Goal: Task Accomplishment & Management: Manage account settings

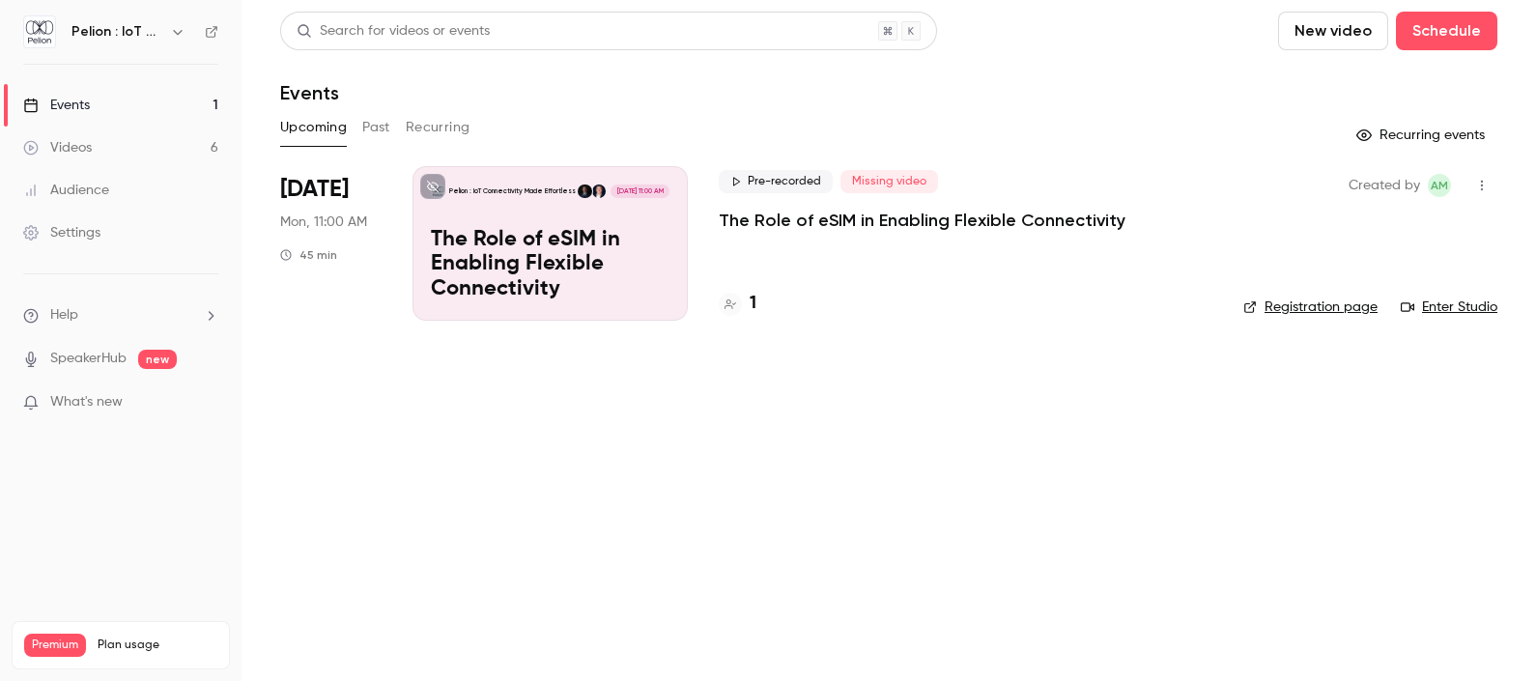
click at [1289, 52] on header "Search for videos or events New video Schedule Events" at bounding box center [888, 58] width 1217 height 93
click at [1300, 41] on button "New video" at bounding box center [1333, 31] width 110 height 39
click at [1185, 49] on div at bounding box center [768, 340] width 1536 height 681
click at [101, 226] on link "Settings" at bounding box center [121, 233] width 242 height 43
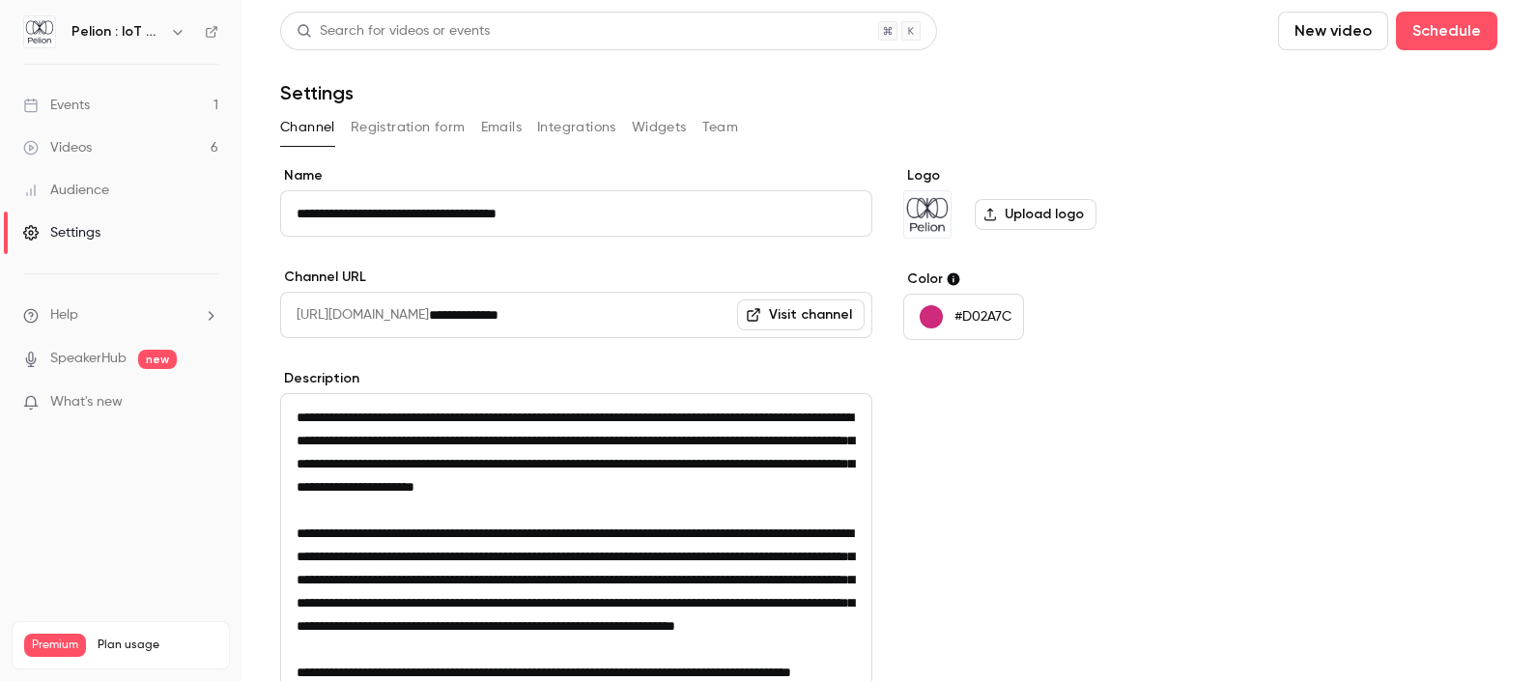
click at [139, 100] on link "Events 1" at bounding box center [121, 105] width 242 height 43
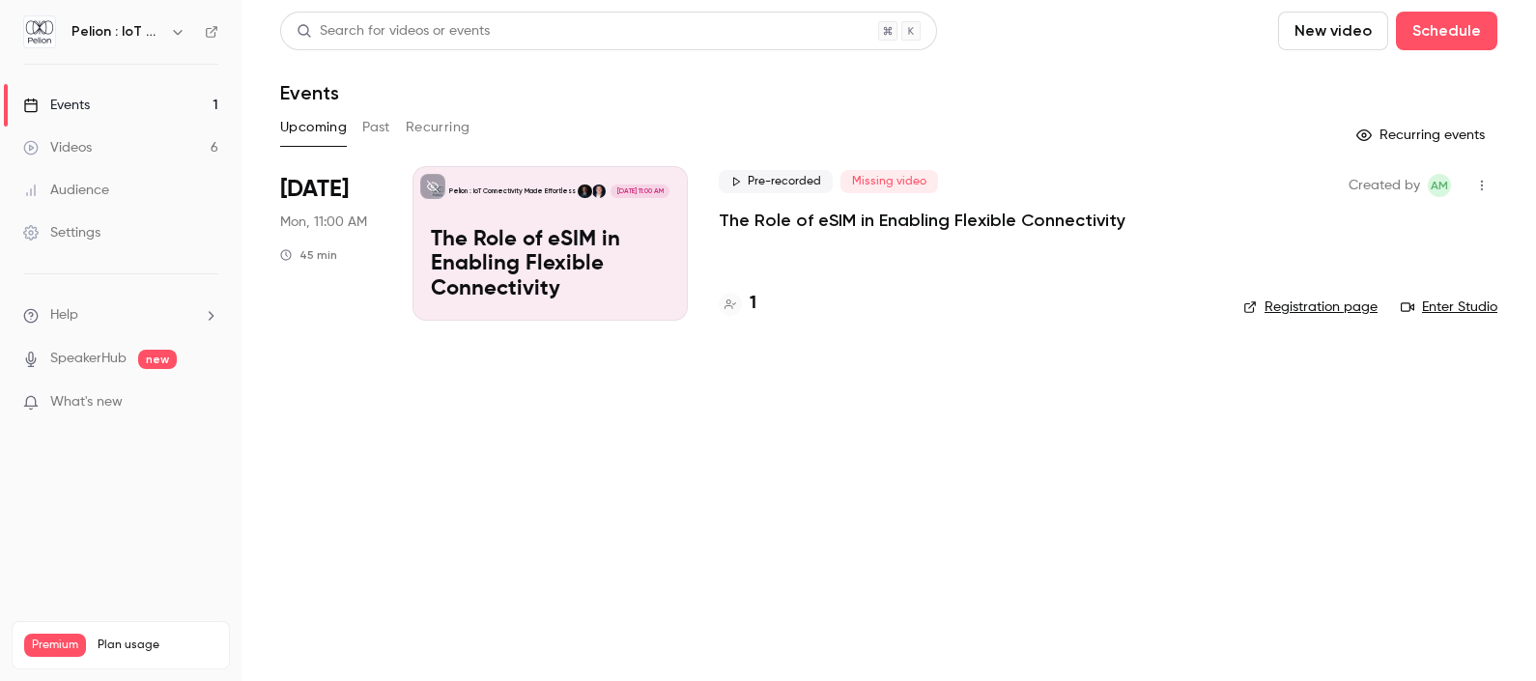
click at [105, 232] on link "Settings" at bounding box center [121, 233] width 242 height 43
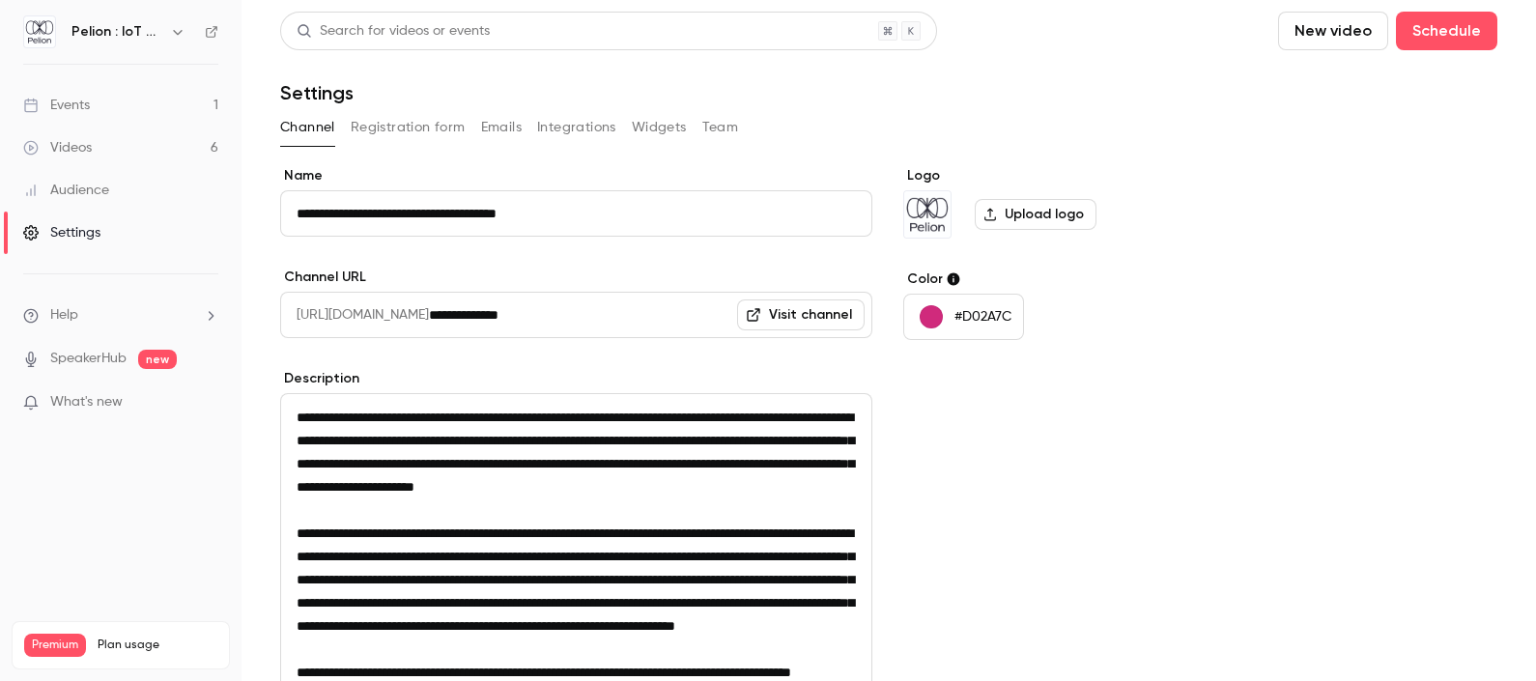
click at [92, 110] on link "Events 1" at bounding box center [121, 105] width 242 height 43
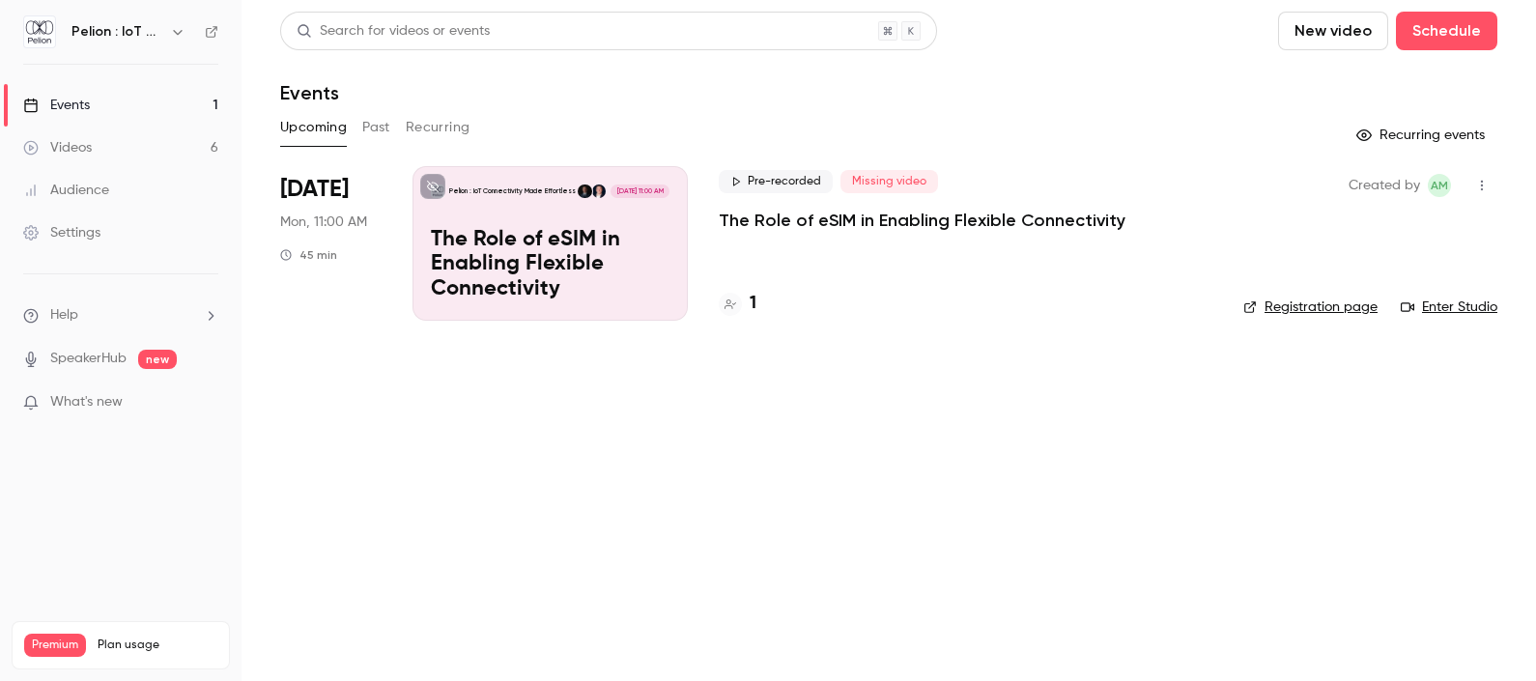
click at [484, 203] on div "Pelion : IoT Connectivity Made Effortless [DATE] 11:00 AM The Role of eSIM in E…" at bounding box center [550, 243] width 275 height 155
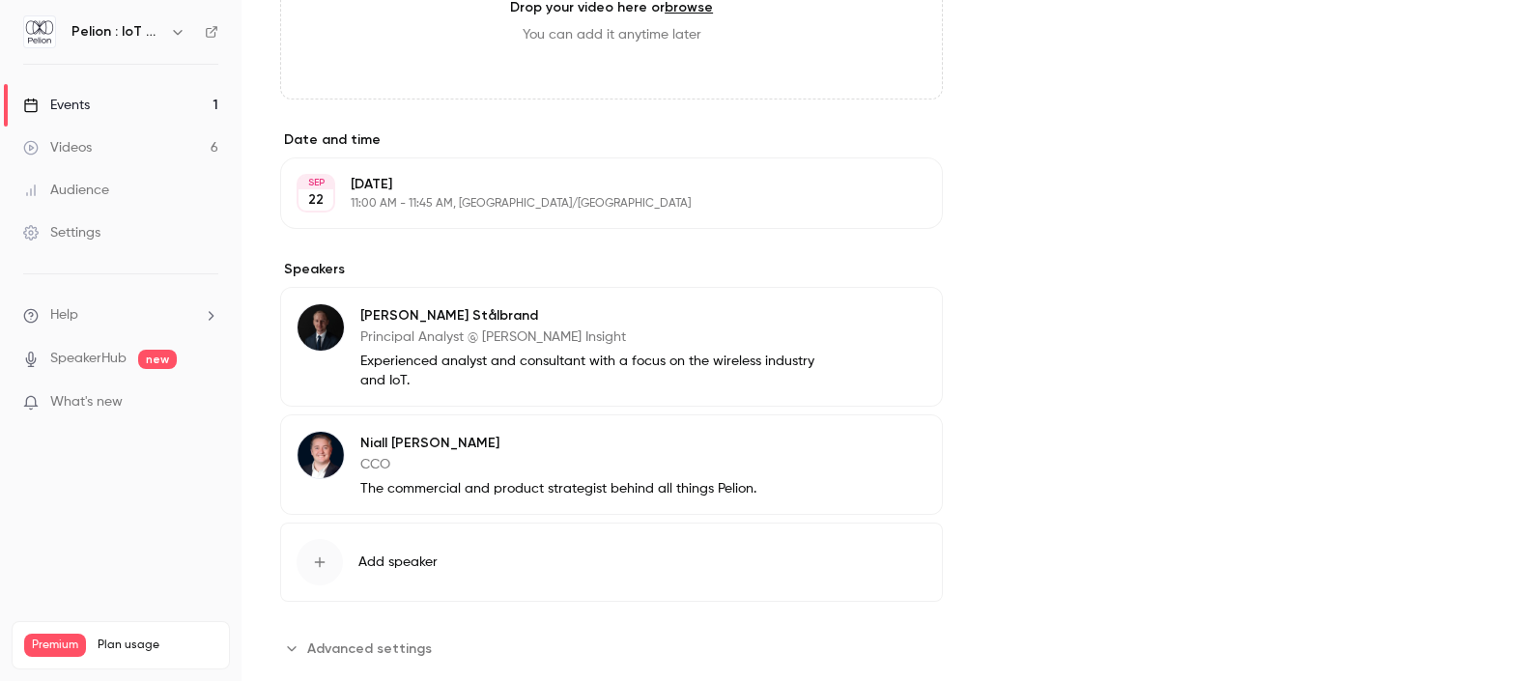
scroll to position [725, 0]
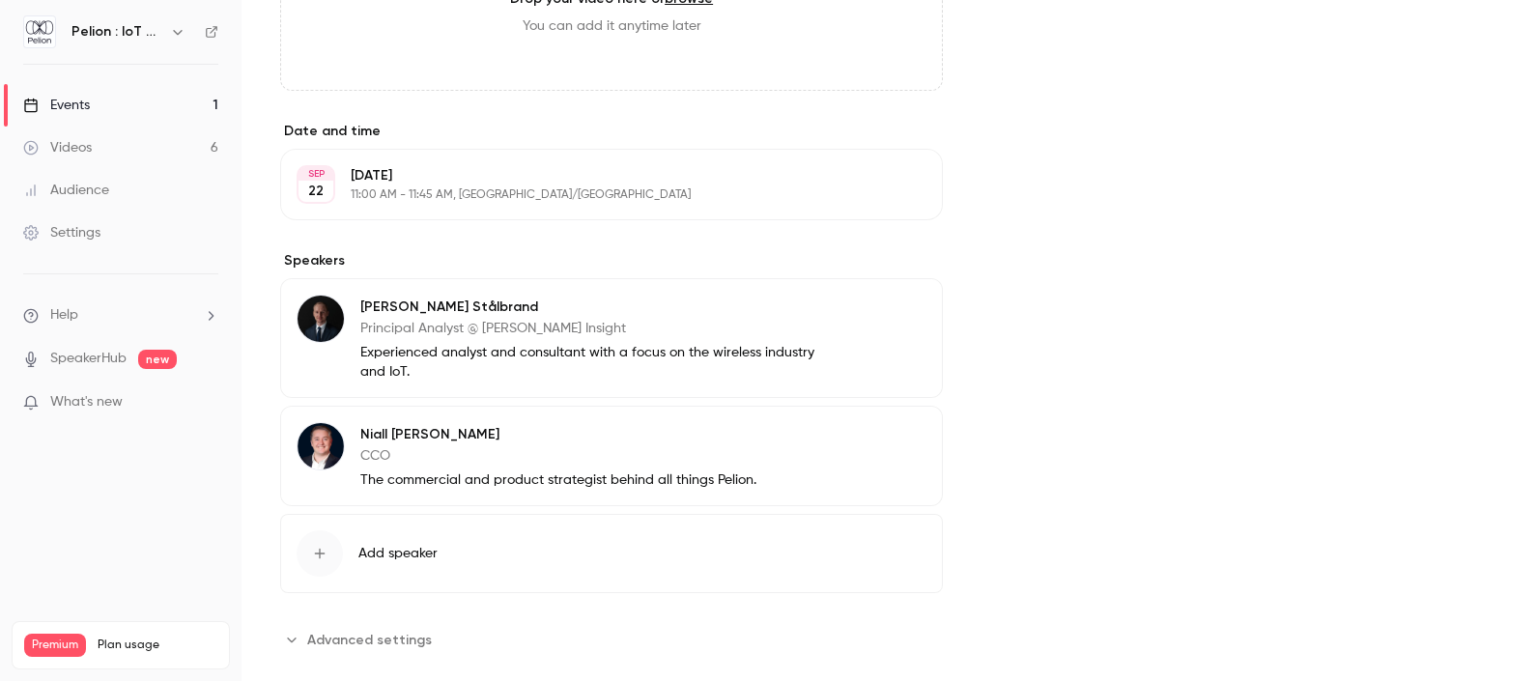
click at [856, 189] on button "Edit" at bounding box center [891, 184] width 71 height 31
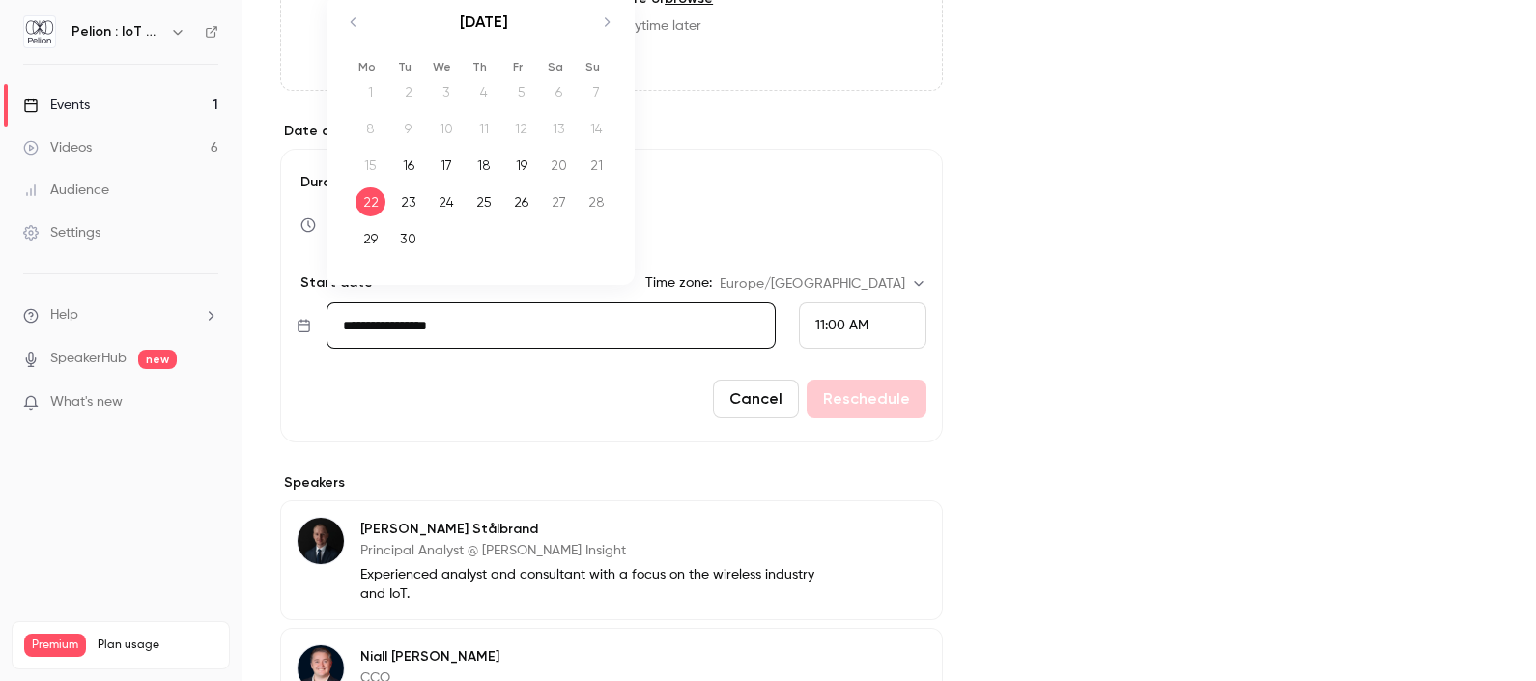
click at [642, 321] on input "**********" at bounding box center [551, 325] width 449 height 46
click at [602, 18] on icon "Move forward to switch to the next month." at bounding box center [606, 22] width 23 height 23
click at [411, 130] on div "7" at bounding box center [408, 128] width 30 height 29
type input "**********"
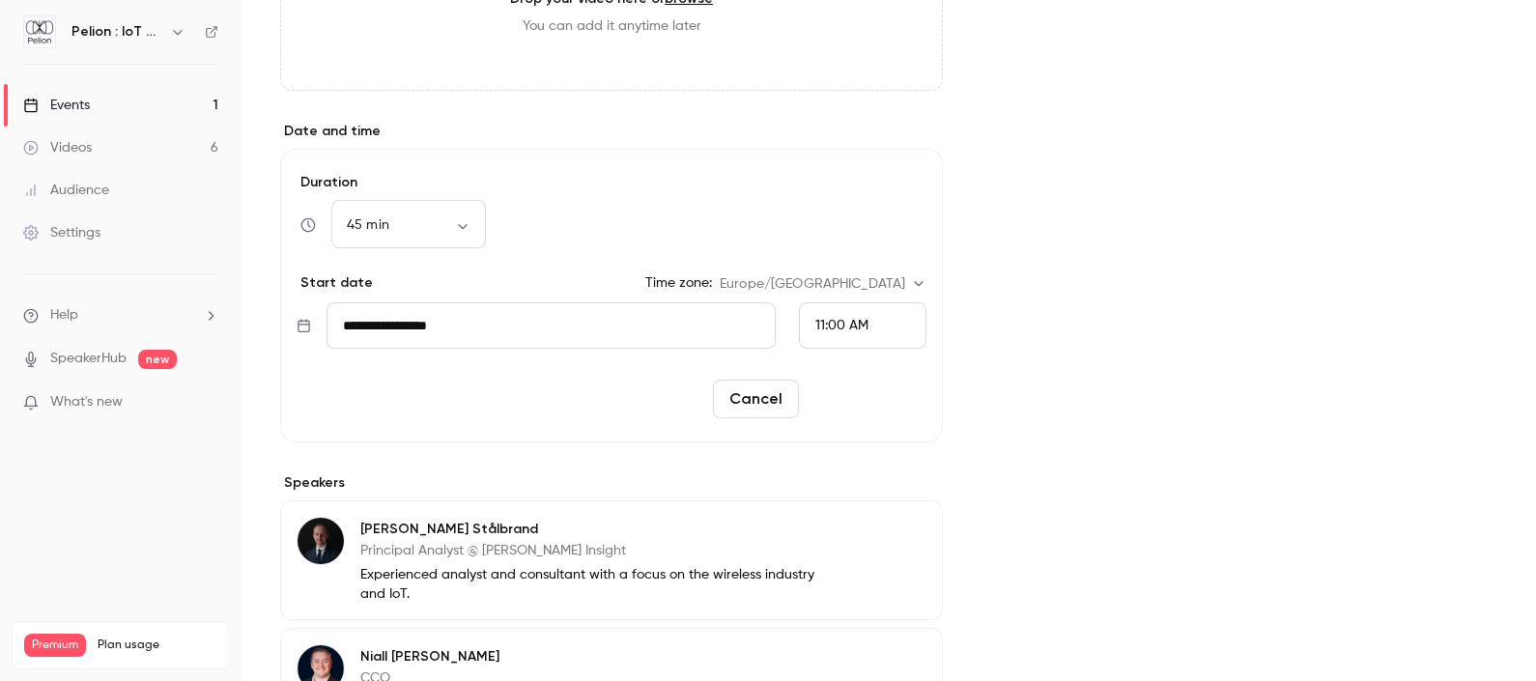
click at [870, 406] on button "Reschedule" at bounding box center [867, 399] width 120 height 39
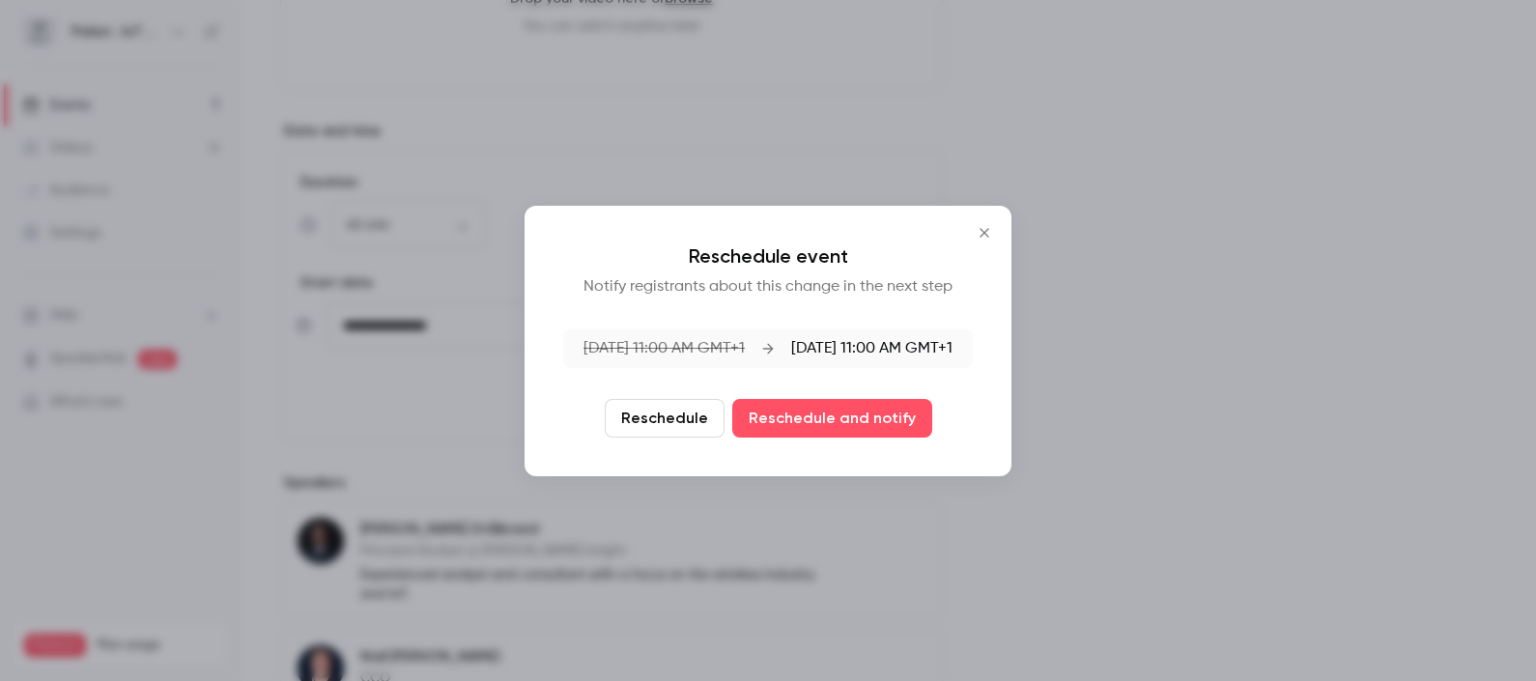
click at [691, 422] on button "Reschedule" at bounding box center [665, 418] width 120 height 39
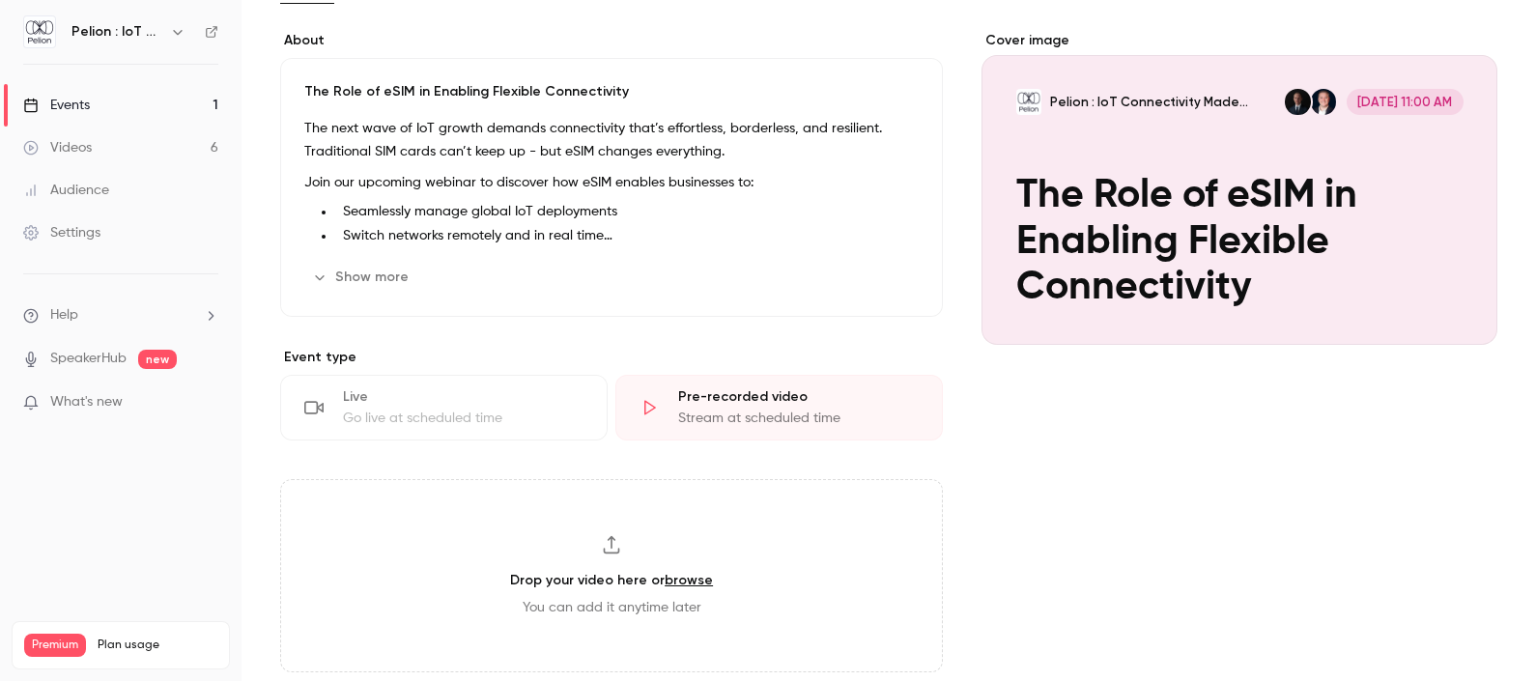
scroll to position [0, 0]
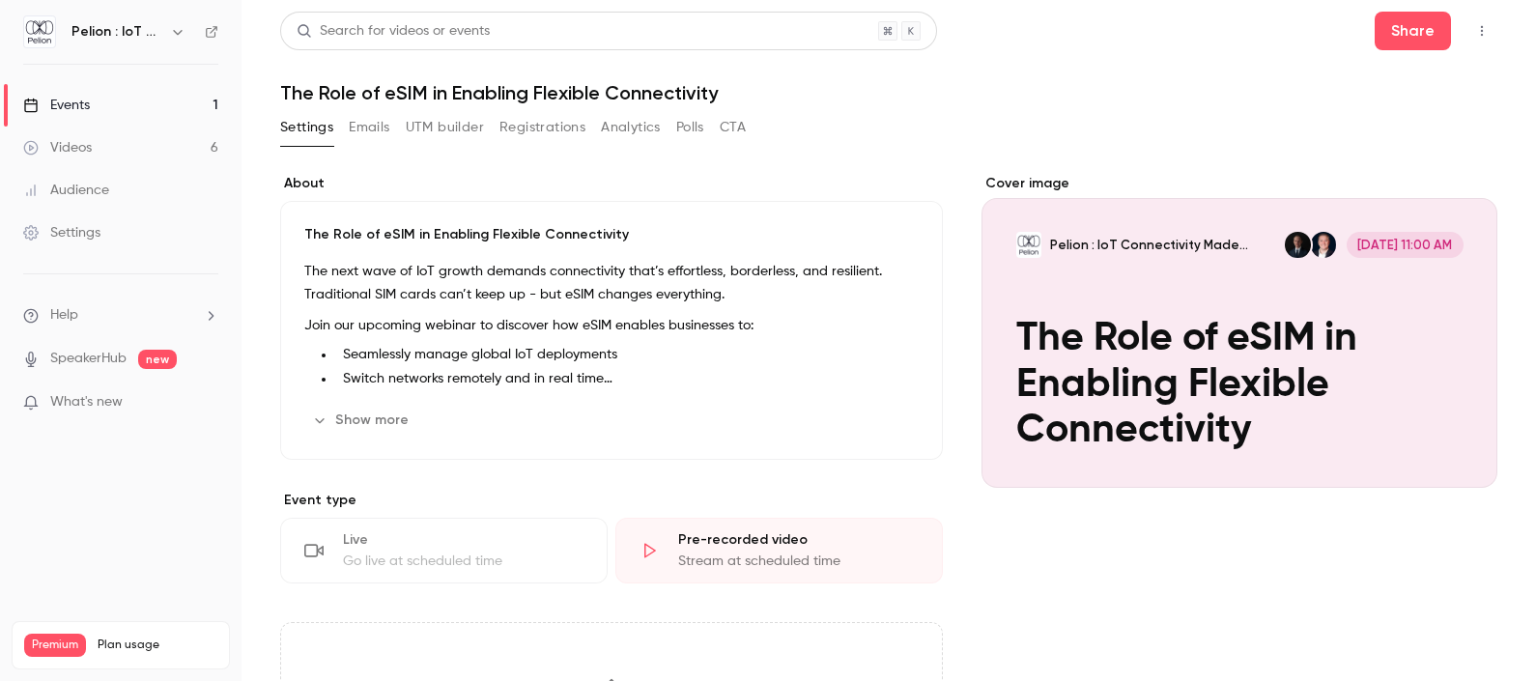
click at [112, 147] on link "Videos 6" at bounding box center [121, 148] width 242 height 43
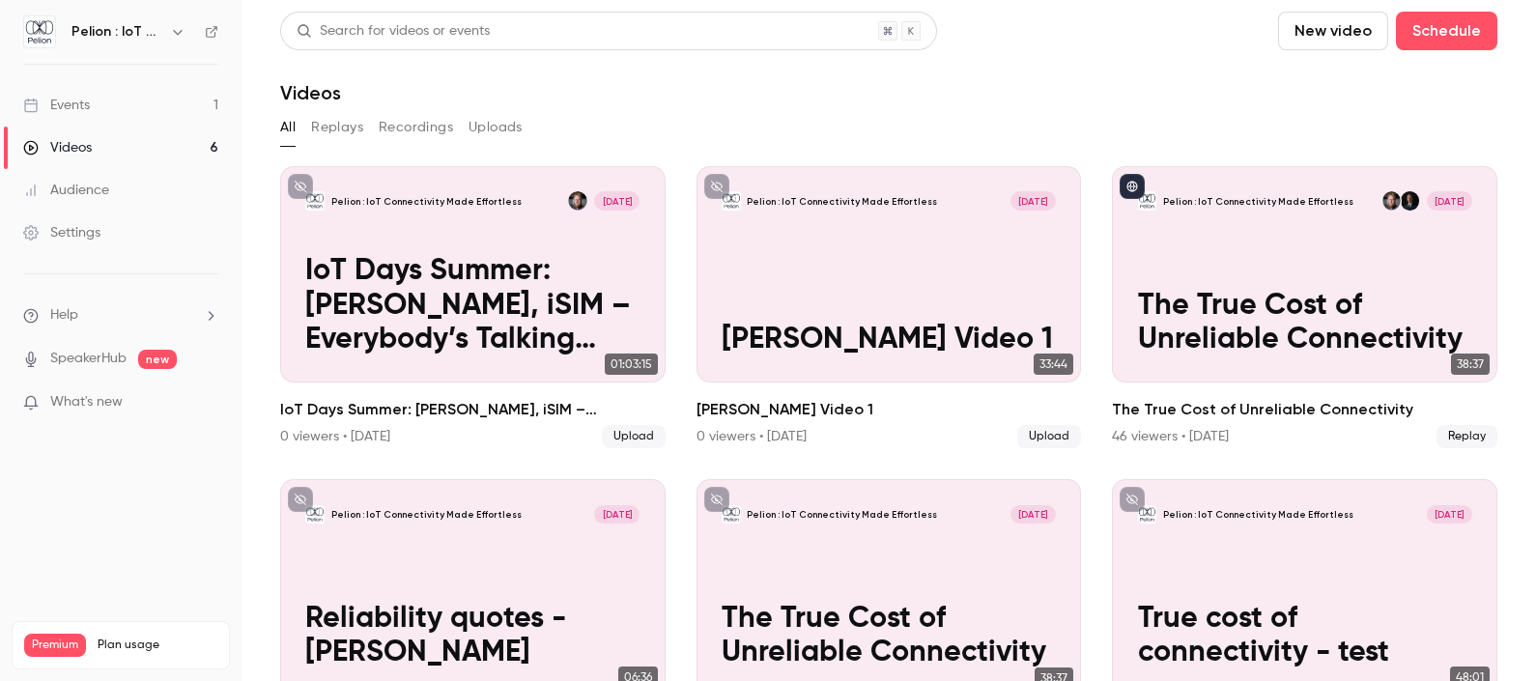
click at [87, 116] on link "Events 1" at bounding box center [121, 105] width 242 height 43
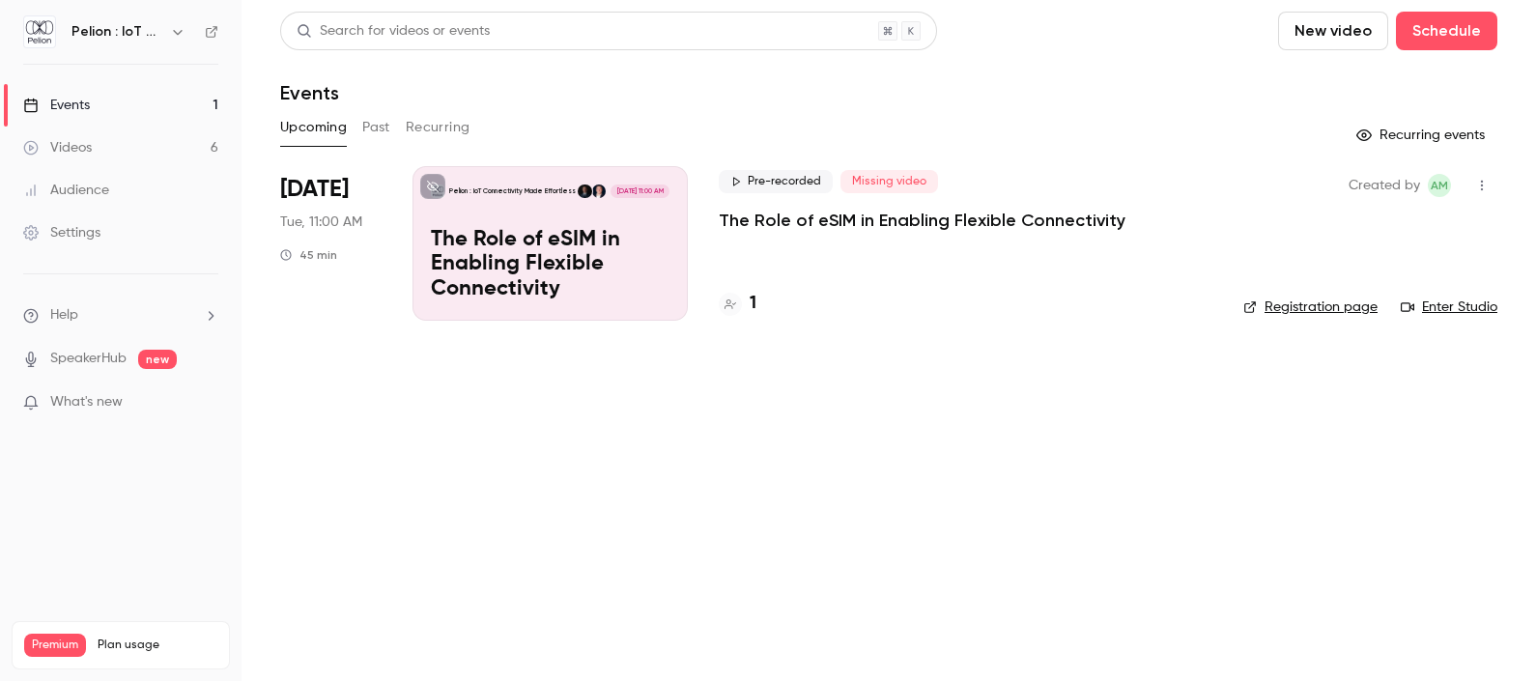
click at [116, 142] on link "Videos 6" at bounding box center [121, 148] width 242 height 43
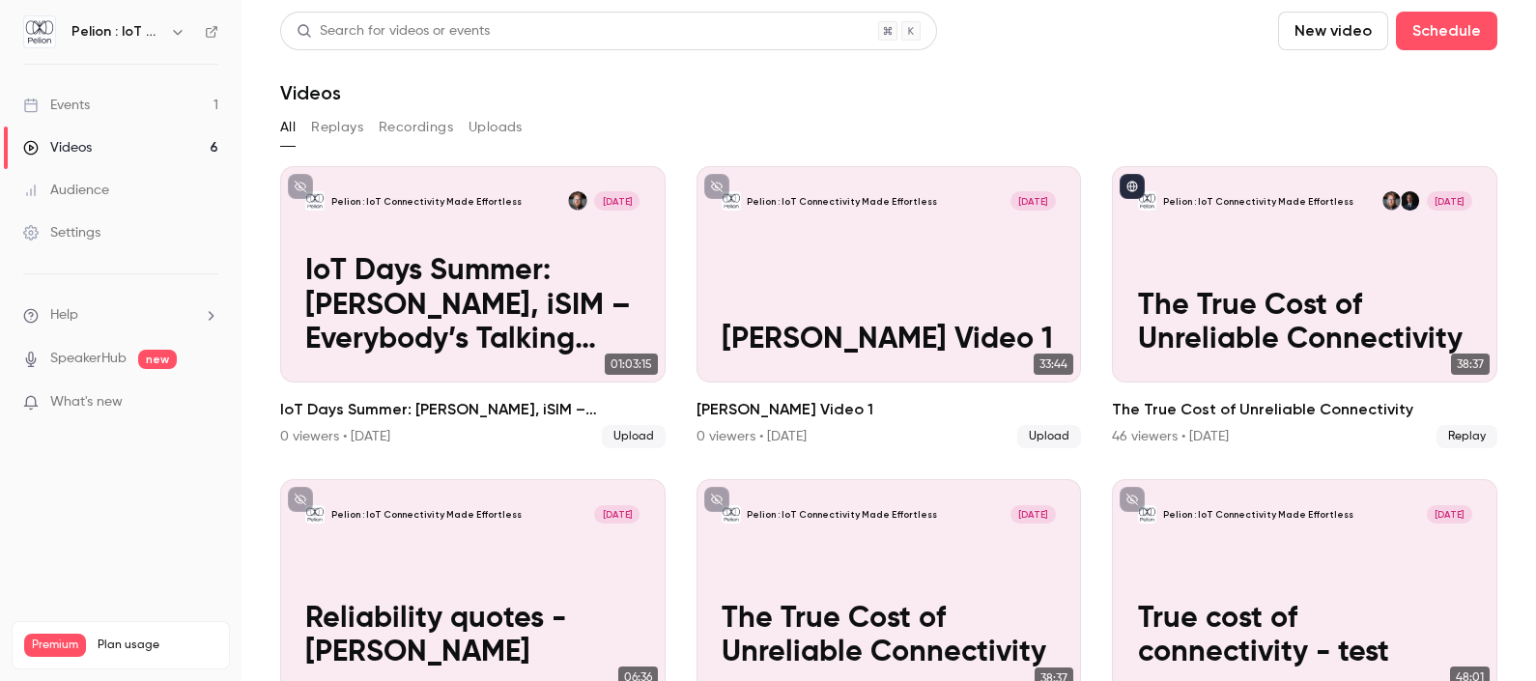
click at [119, 192] on link "Audience" at bounding box center [121, 190] width 242 height 43
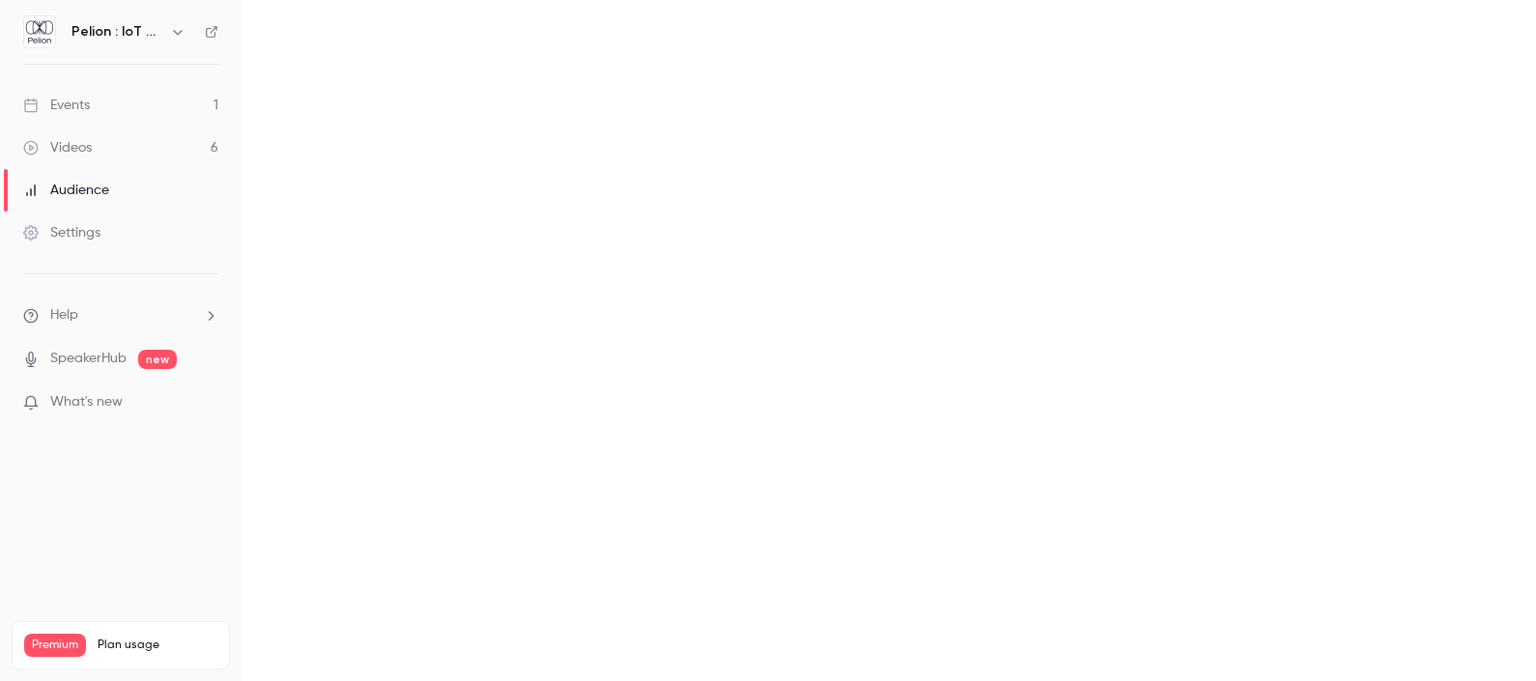
click at [119, 149] on link "Videos 6" at bounding box center [121, 148] width 242 height 43
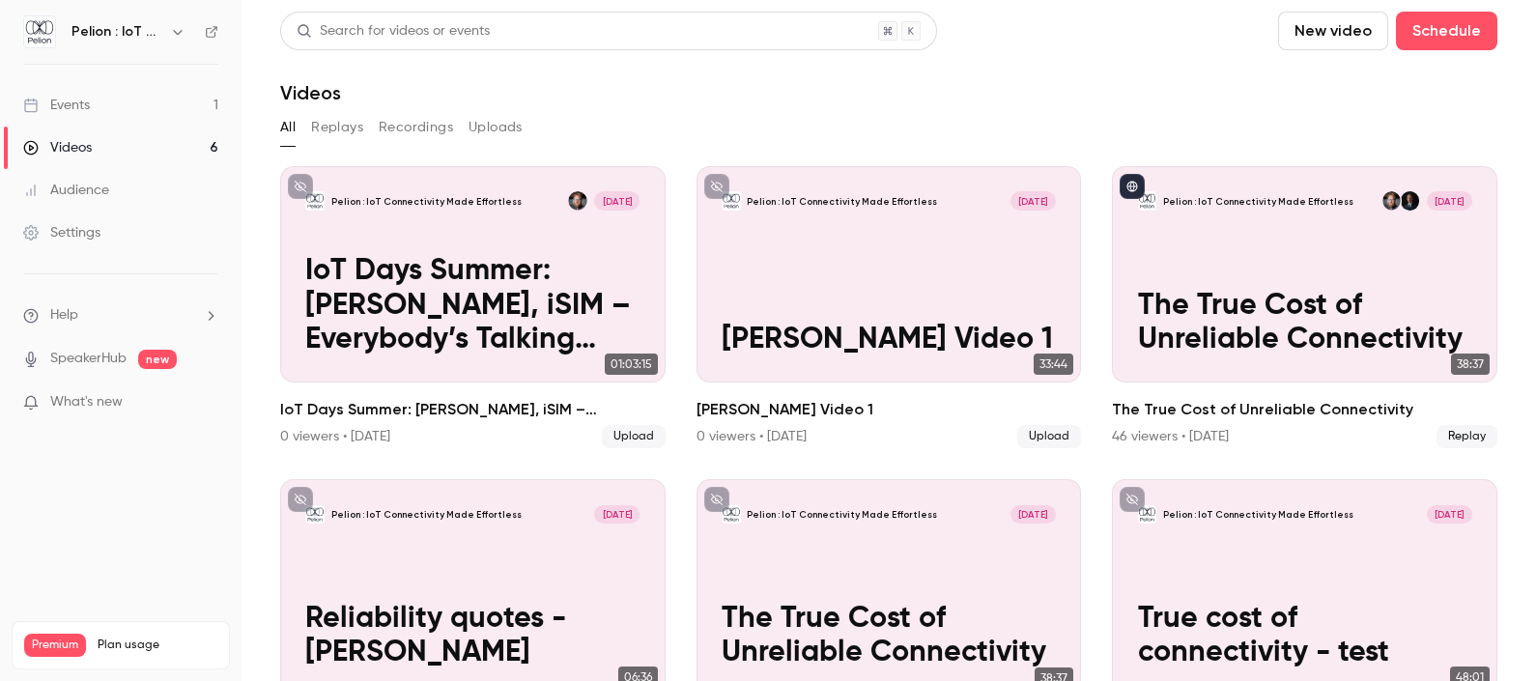
click at [121, 108] on link "Events 1" at bounding box center [121, 105] width 242 height 43
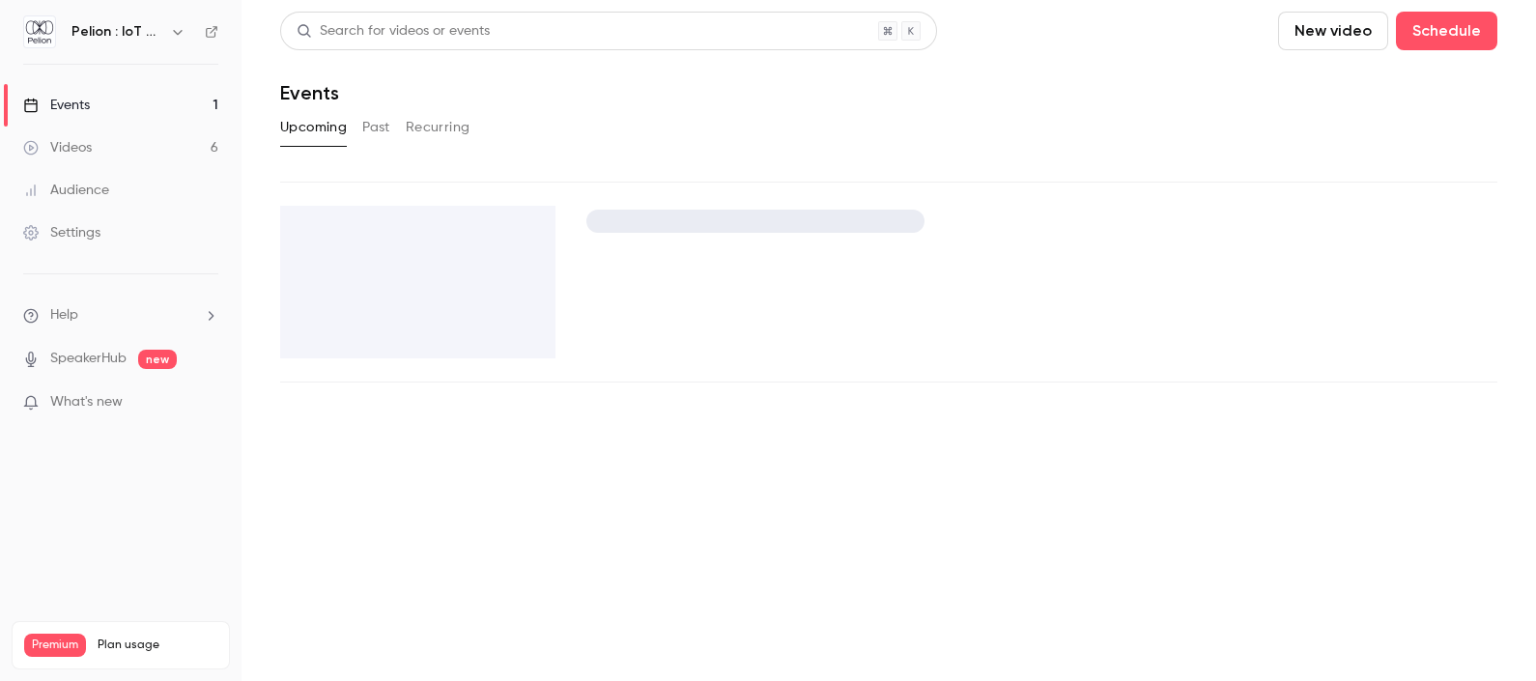
click at [101, 145] on link "Videos 6" at bounding box center [121, 148] width 242 height 43
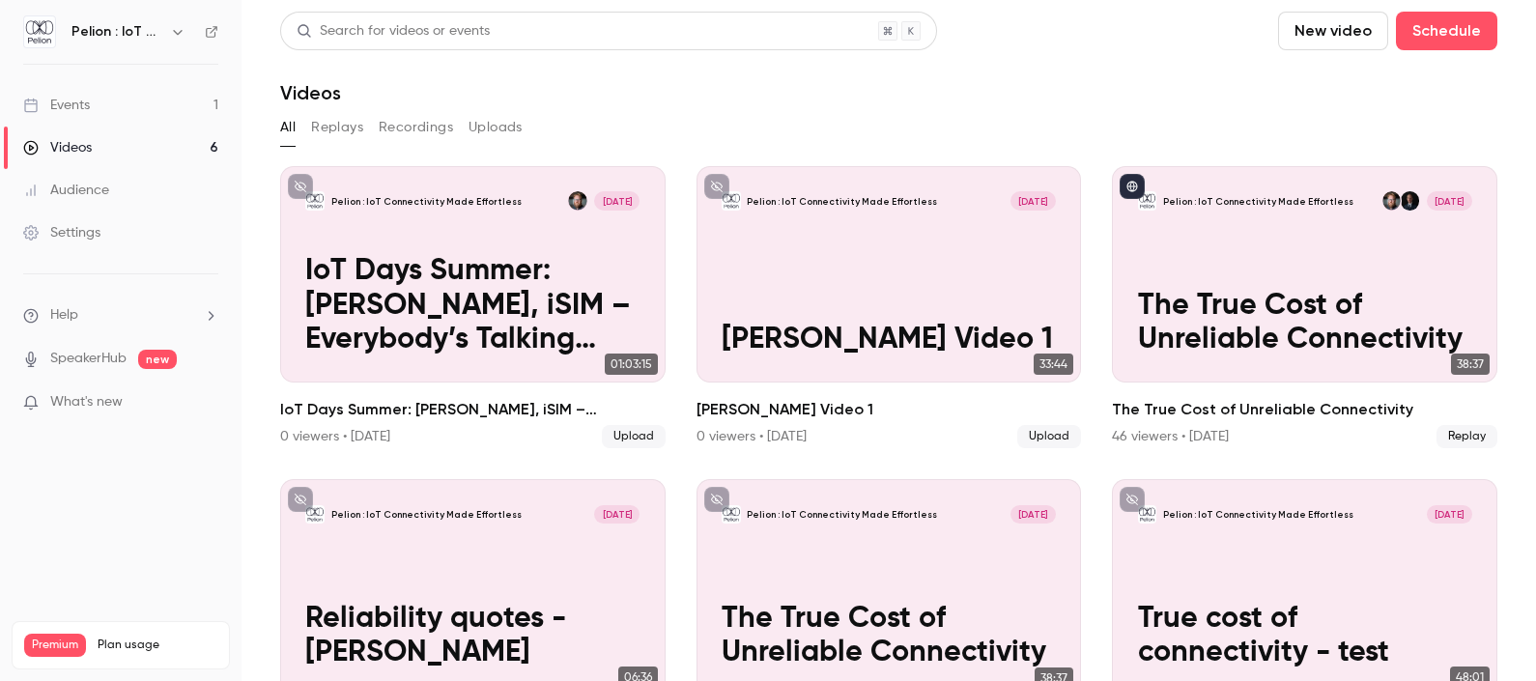
click at [121, 110] on link "Events 1" at bounding box center [121, 105] width 242 height 43
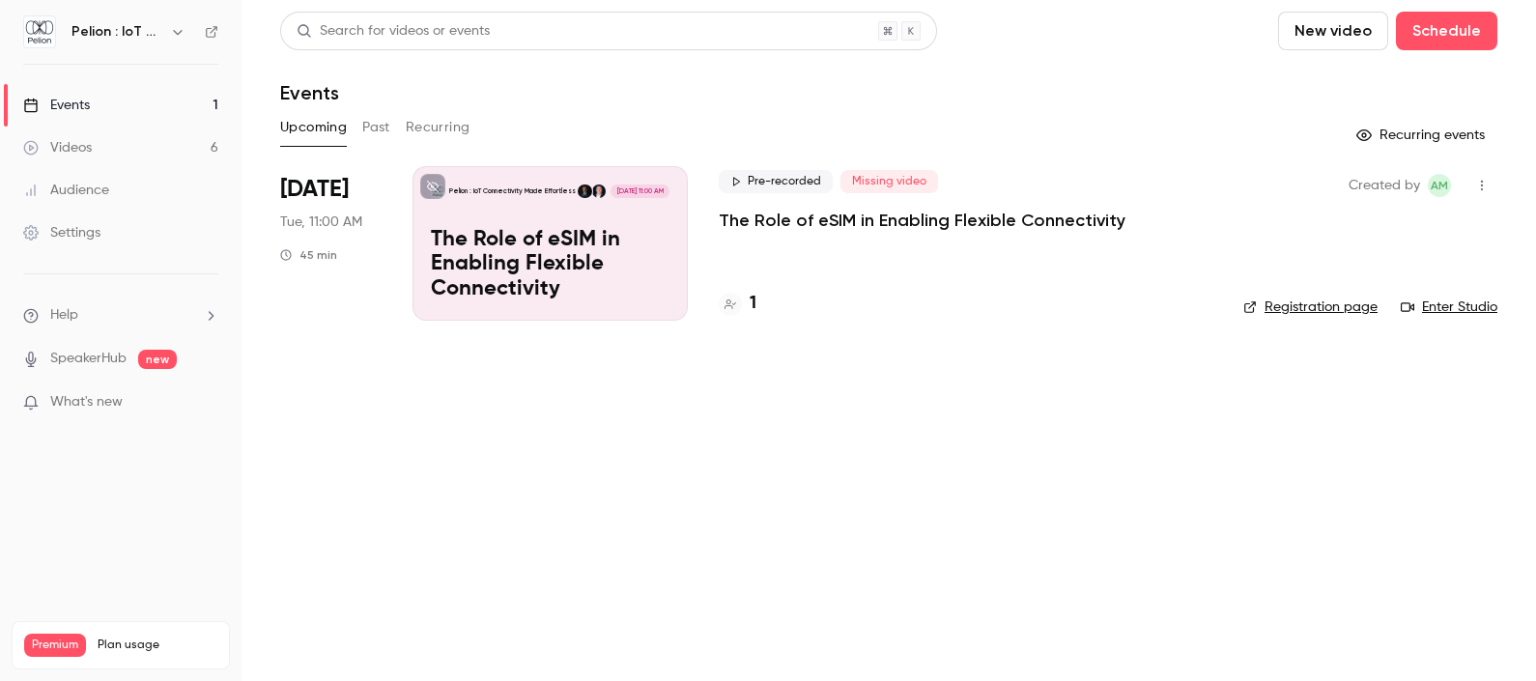
click at [385, 122] on button "Past" at bounding box center [376, 127] width 28 height 31
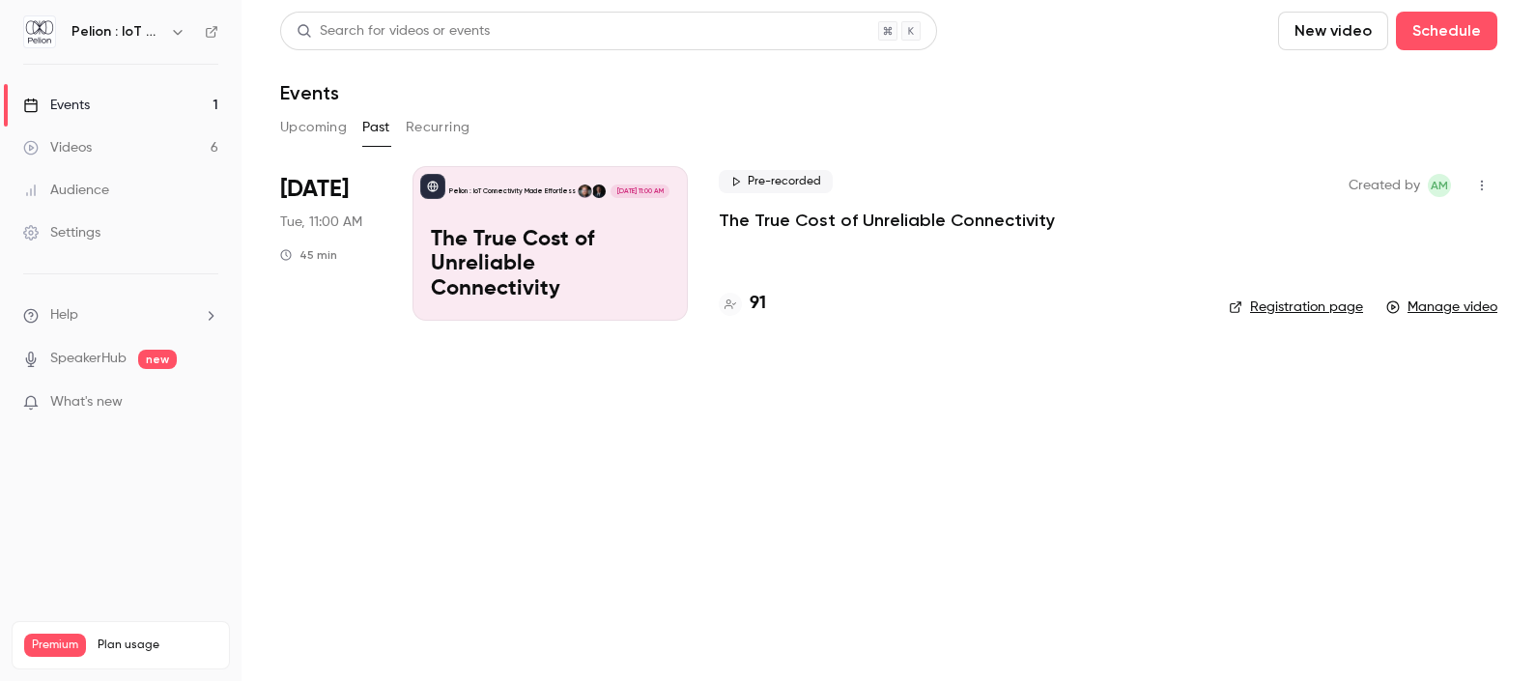
click at [444, 130] on button "Recurring" at bounding box center [438, 127] width 65 height 31
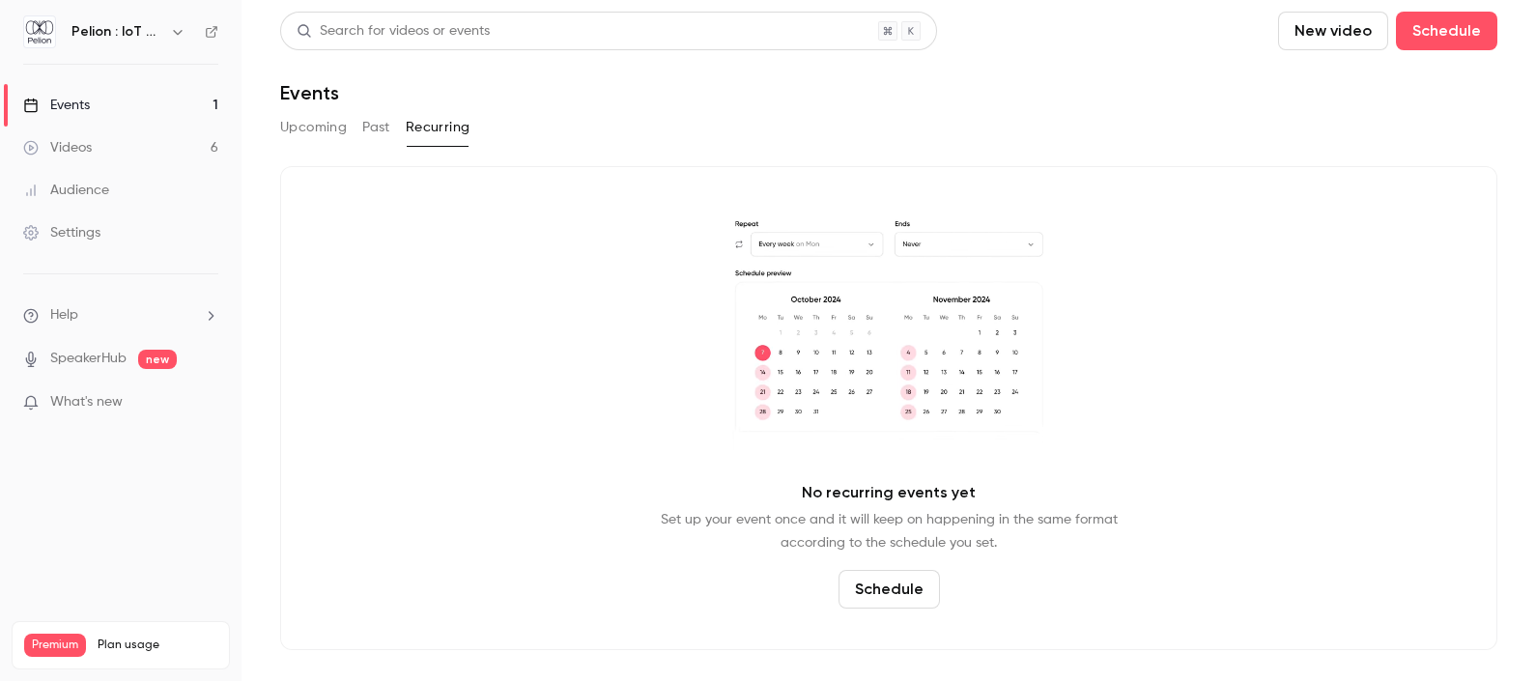
click at [325, 126] on button "Upcoming" at bounding box center [313, 127] width 67 height 31
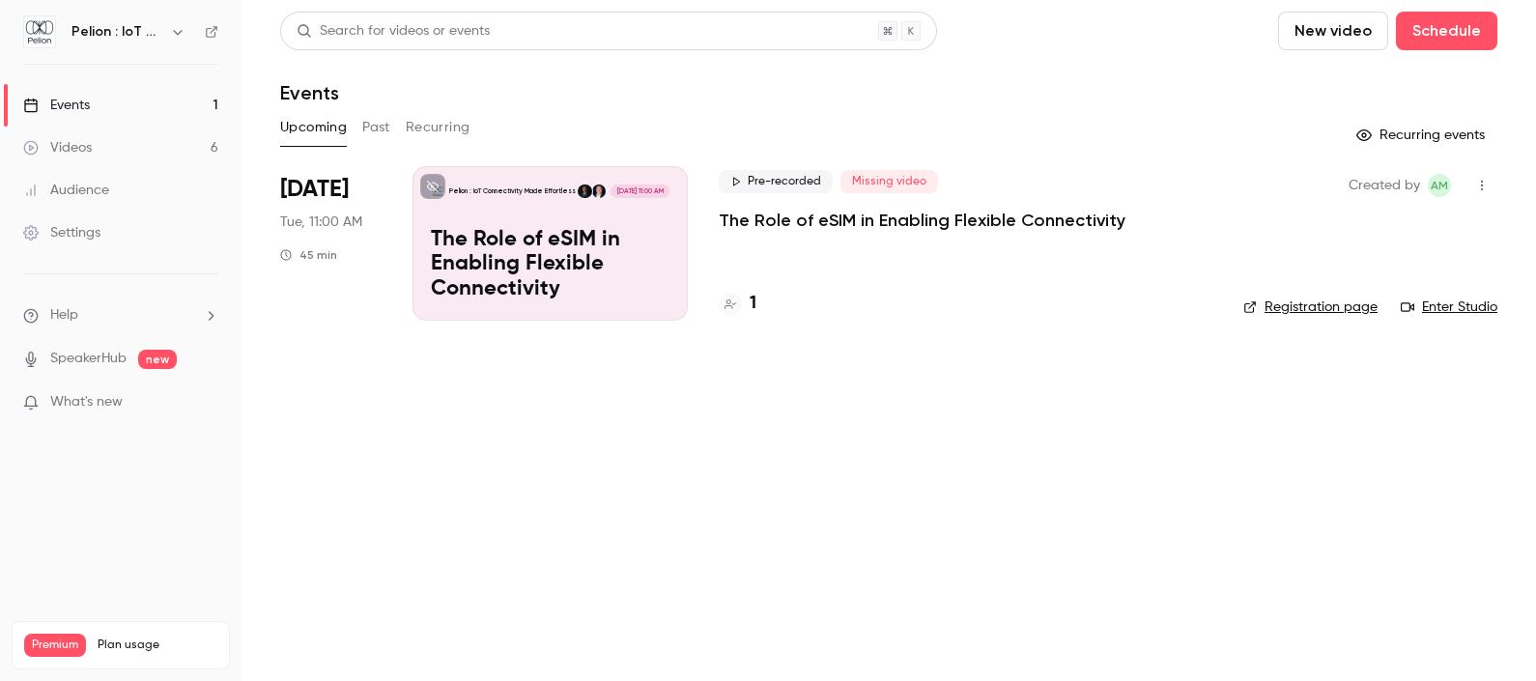
click at [116, 147] on link "Videos 6" at bounding box center [121, 148] width 242 height 43
